Goal: Find specific page/section: Find specific page/section

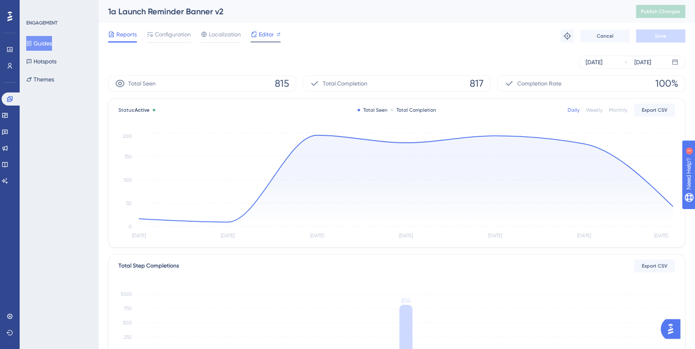
click at [260, 33] on span "Editor" at bounding box center [266, 34] width 15 height 10
